Goal: Find specific page/section: Find specific page/section

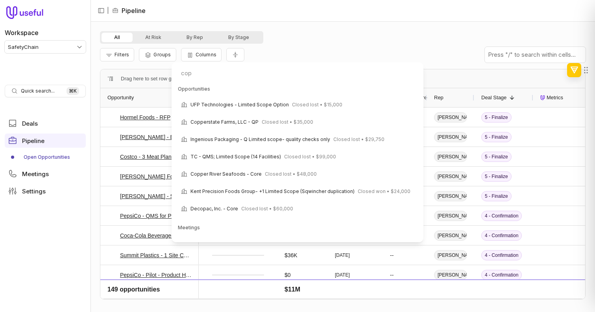
type input "copy"
